Goal: Information Seeking & Learning: Learn about a topic

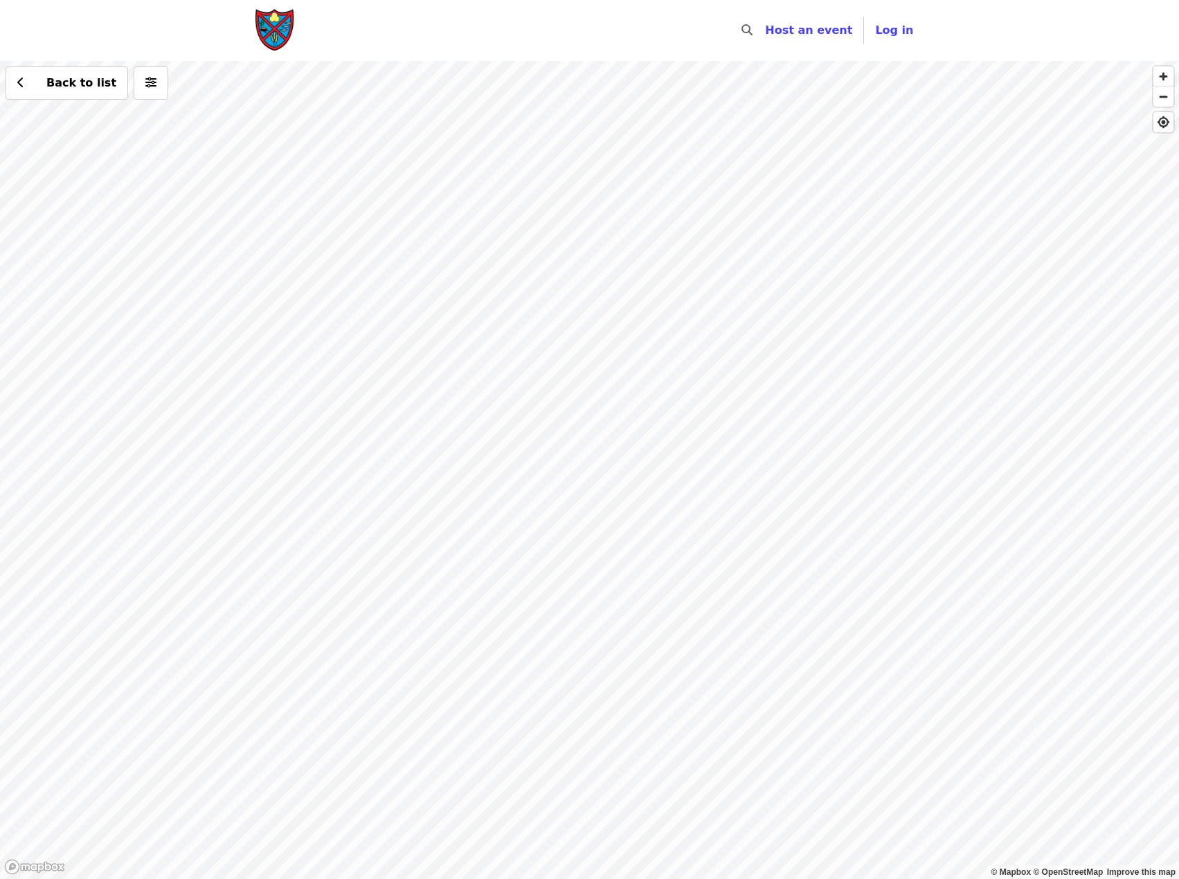
click at [329, 580] on div "Back to list" at bounding box center [589, 470] width 1179 height 818
click at [549, 111] on div "Back to list" at bounding box center [589, 470] width 1179 height 818
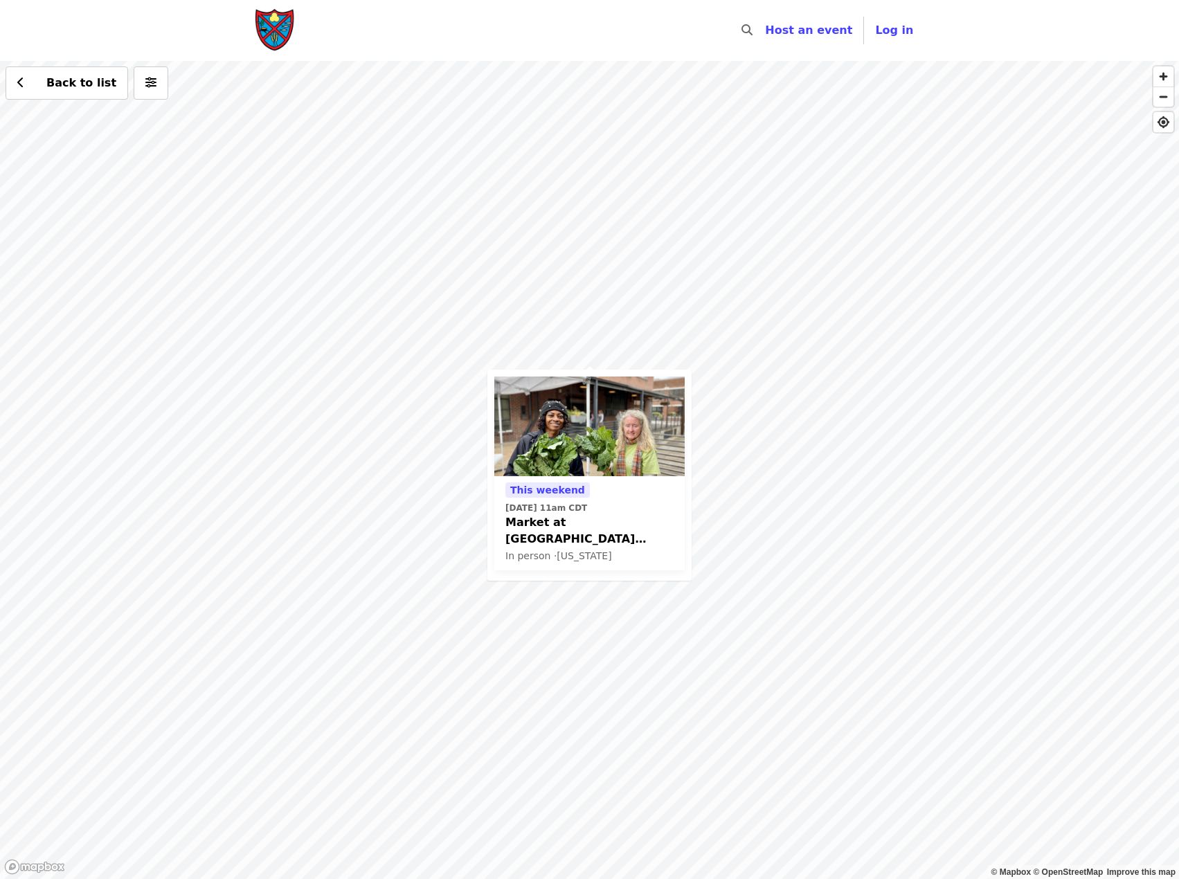
click at [584, 521] on span "Market at [GEOGRAPHIC_DATA] Glean Team" at bounding box center [589, 530] width 168 height 33
click at [609, 520] on span "Market at [GEOGRAPHIC_DATA] Glean Team" at bounding box center [589, 530] width 168 height 33
